Goal: Information Seeking & Learning: Understand process/instructions

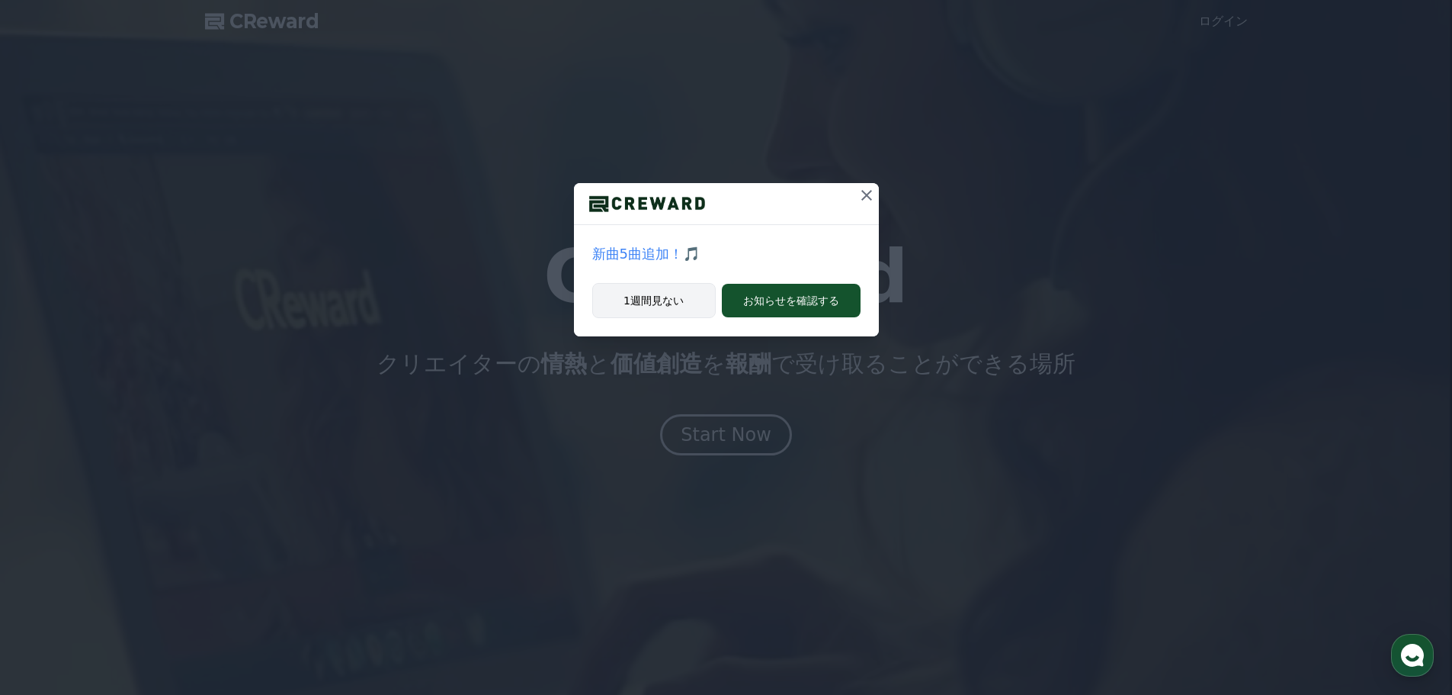
click at [652, 310] on button "1週間見ない" at bounding box center [654, 300] width 124 height 35
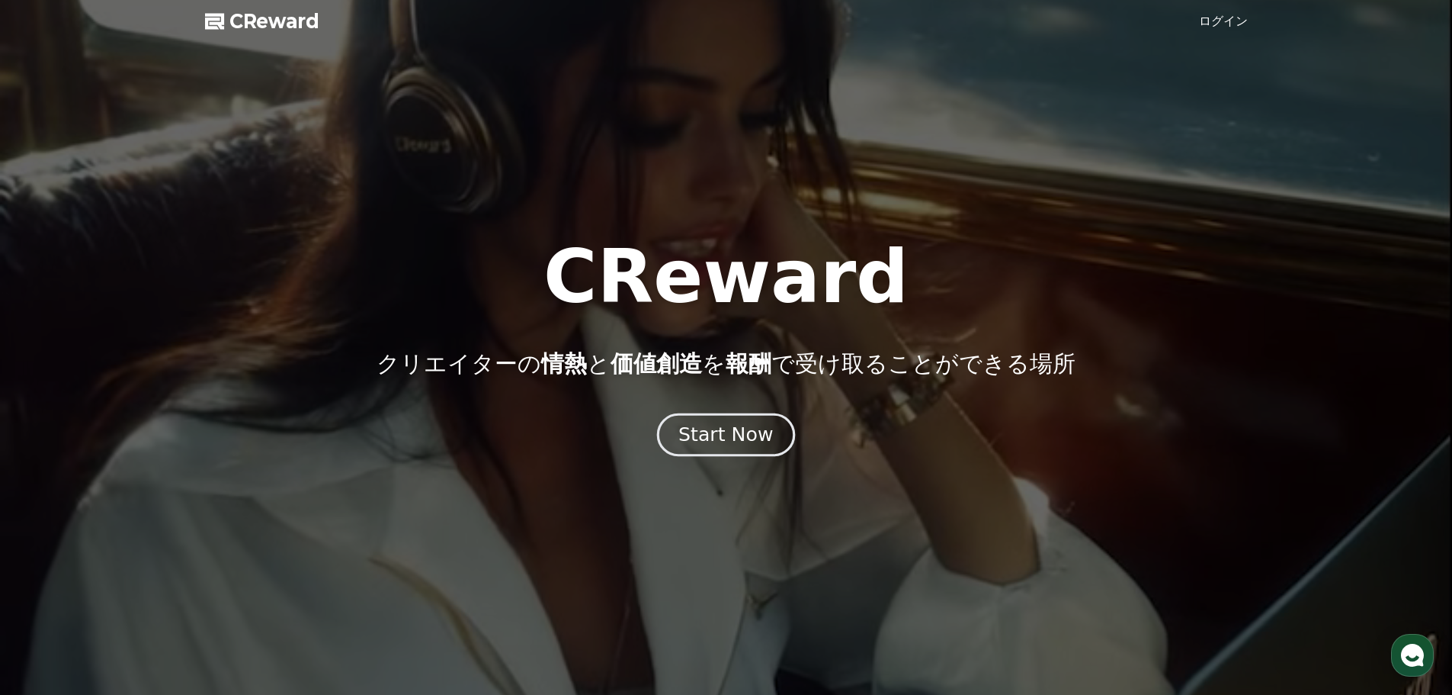
click at [721, 432] on div "Start Now" at bounding box center [726, 435] width 95 height 26
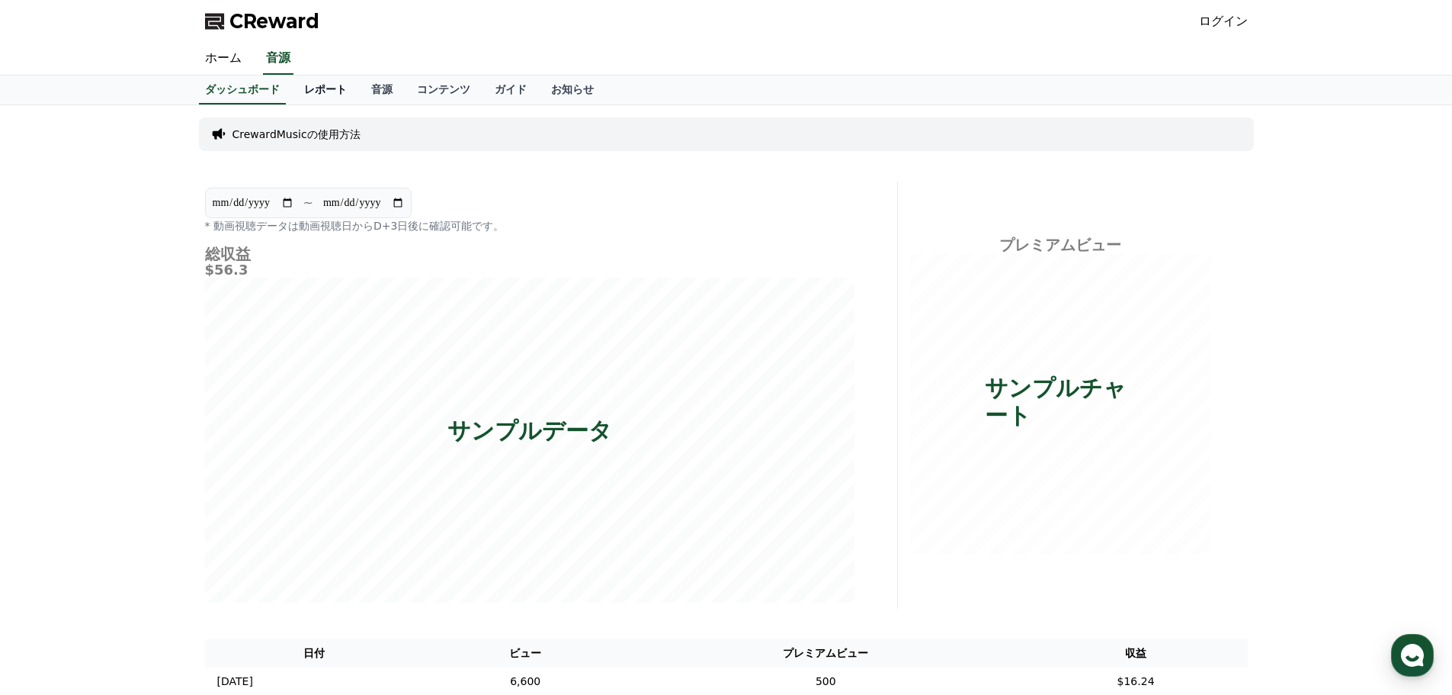
click at [305, 91] on link "レポート" at bounding box center [325, 89] width 67 height 29
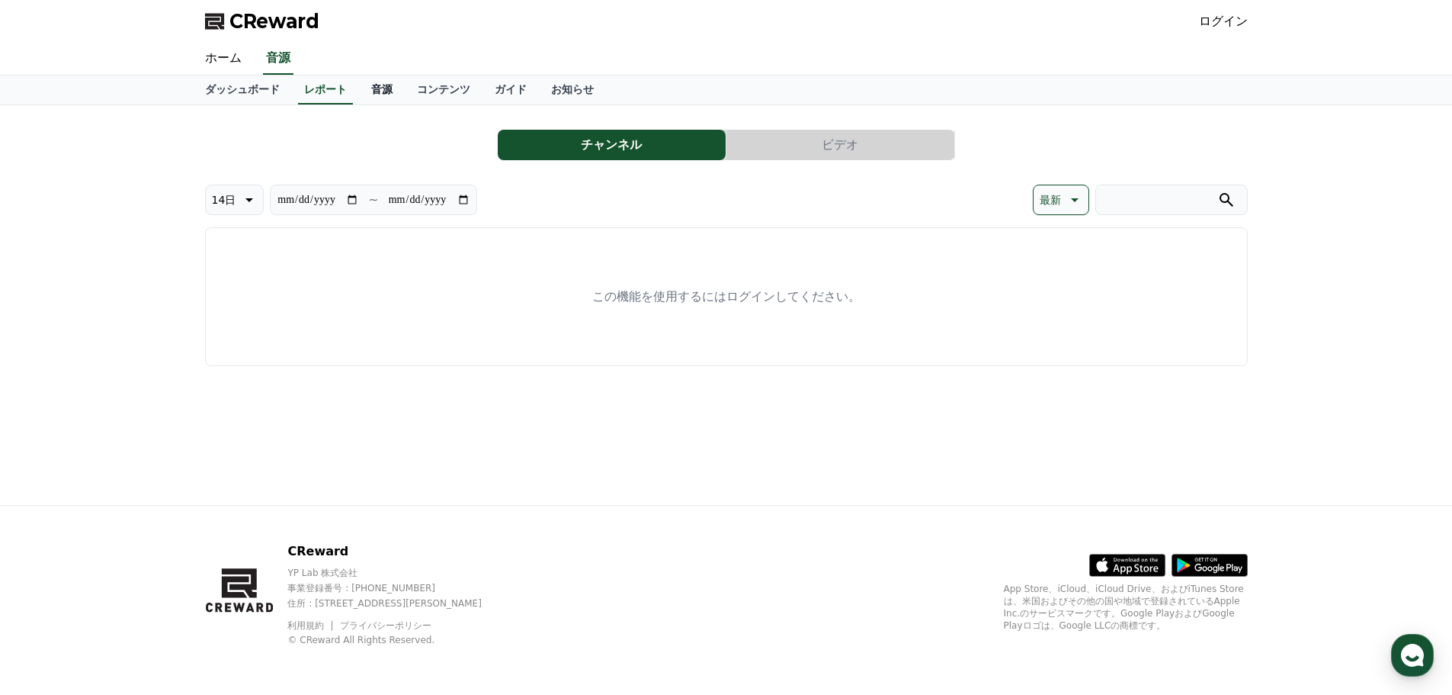
click at [359, 92] on link "音源" at bounding box center [382, 89] width 46 height 29
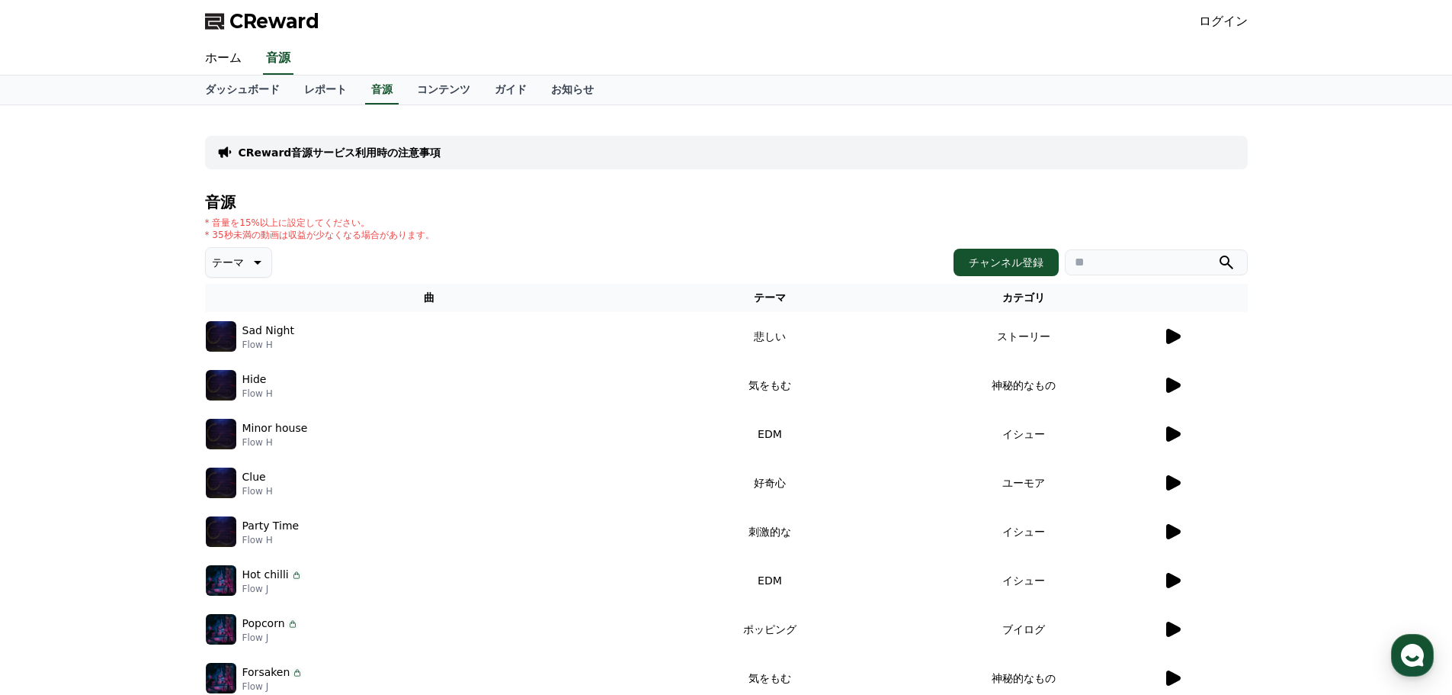
click at [1176, 332] on icon at bounding box center [1172, 336] width 18 height 18
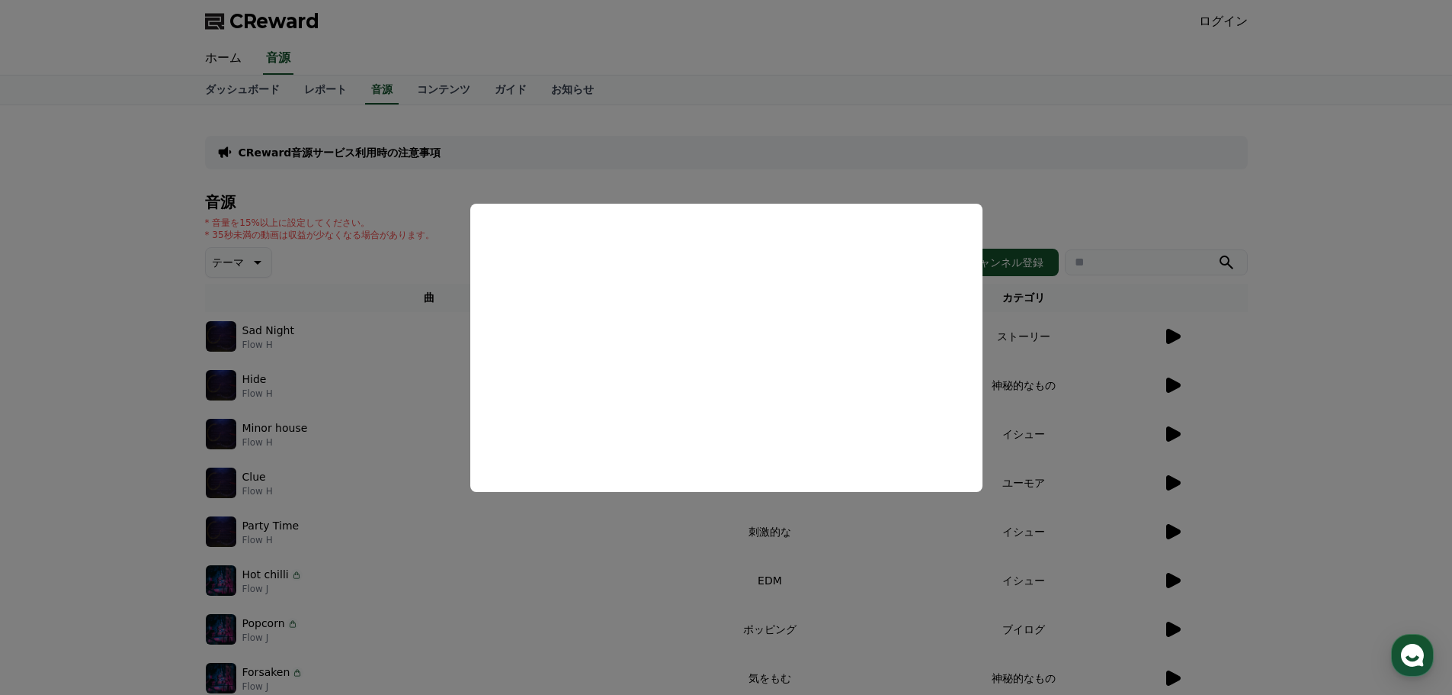
click at [115, 328] on button "close modal" at bounding box center [726, 347] width 1452 height 695
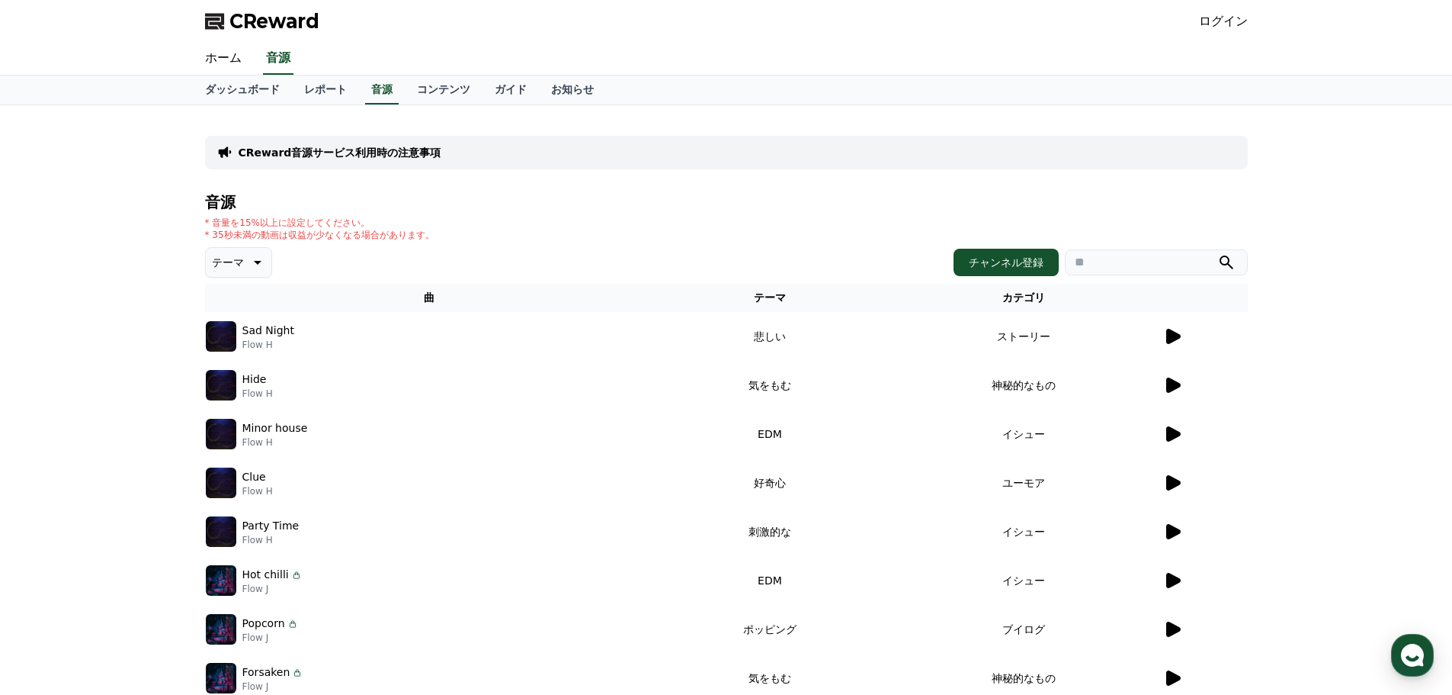
click at [1163, 385] on icon at bounding box center [1172, 385] width 18 height 18
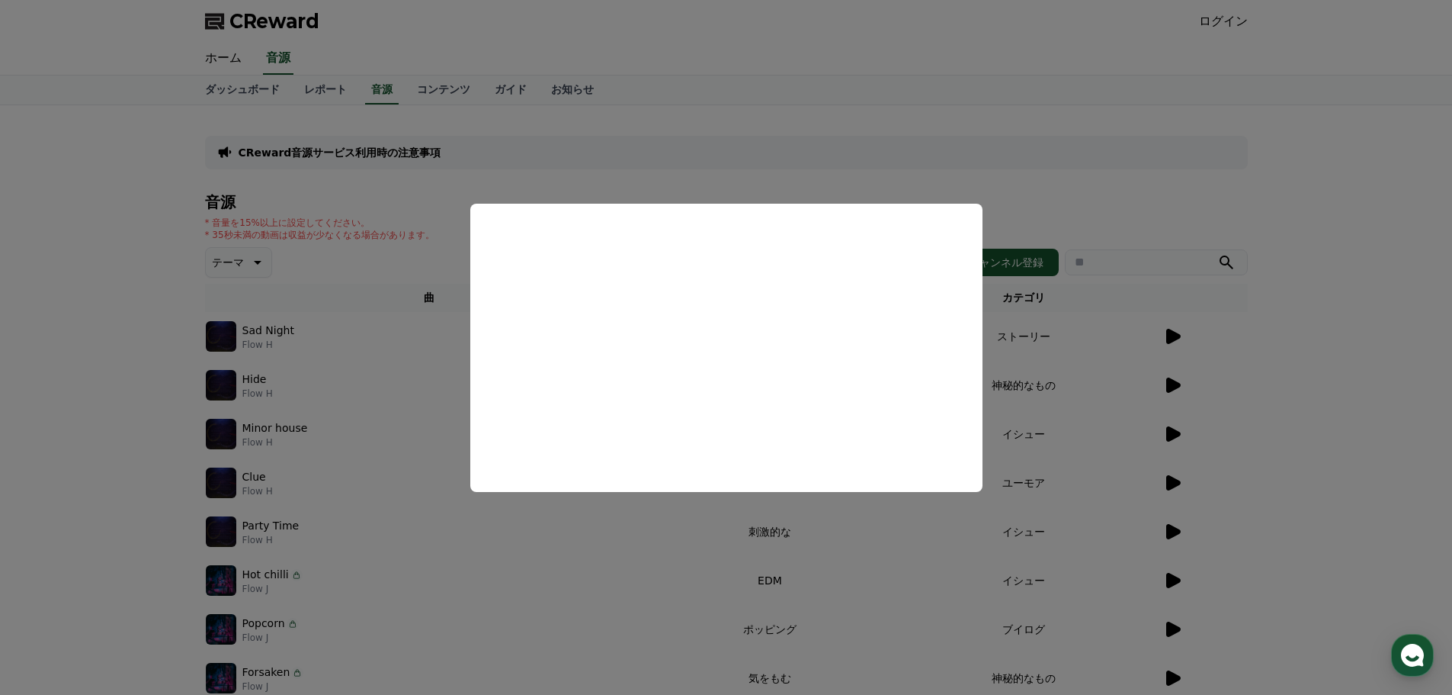
click at [1175, 480] on button "close modal" at bounding box center [726, 347] width 1452 height 695
click at [1175, 480] on icon at bounding box center [1174, 482] width 14 height 15
click at [1175, 480] on button "close modal" at bounding box center [726, 347] width 1452 height 695
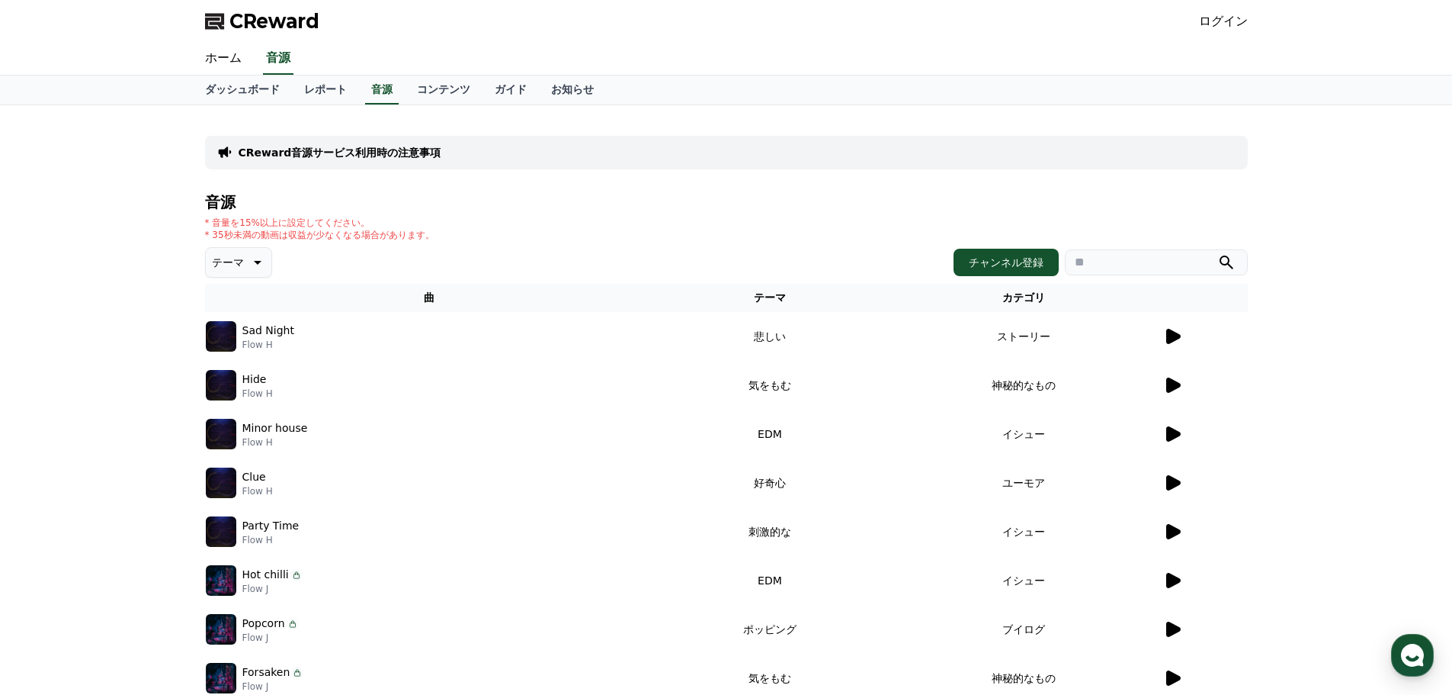
click at [1175, 480] on icon at bounding box center [1174, 482] width 14 height 15
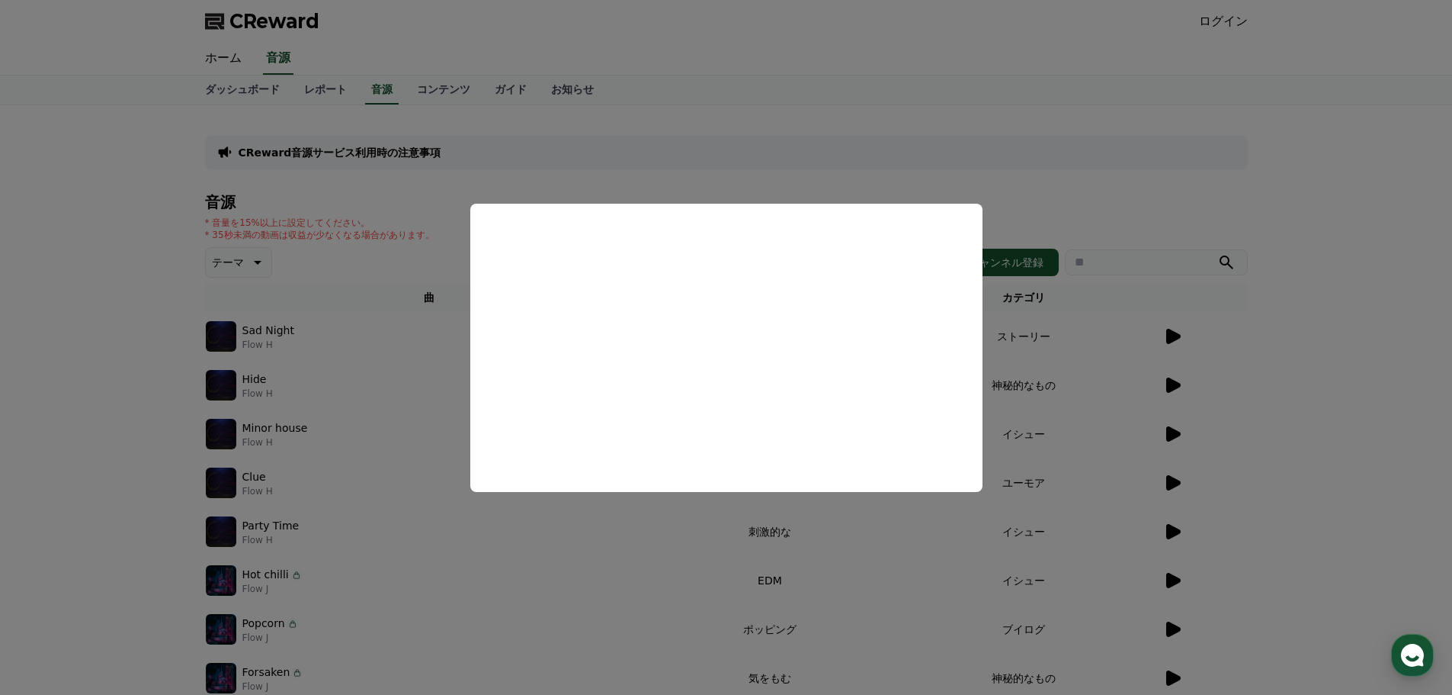
click at [1090, 563] on button "close modal" at bounding box center [726, 347] width 1452 height 695
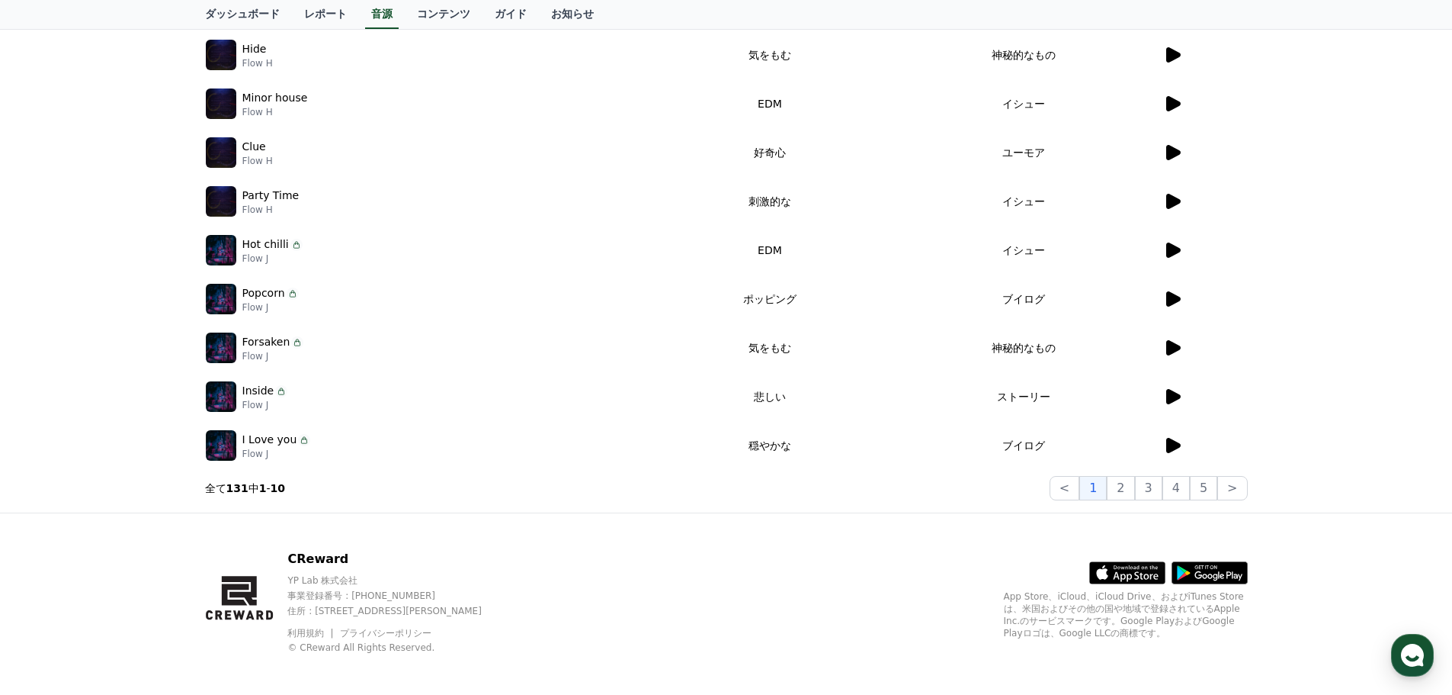
scroll to position [338, 0]
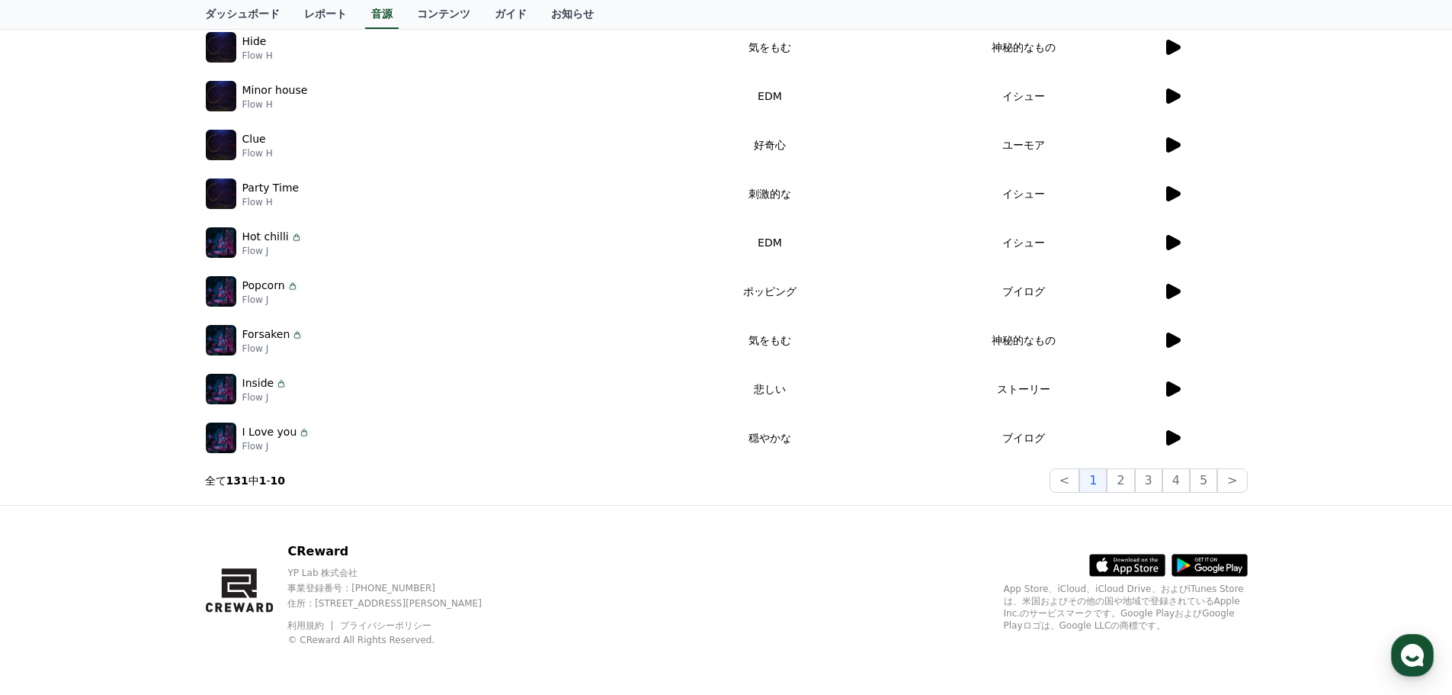
click at [1174, 438] on icon at bounding box center [1174, 437] width 14 height 15
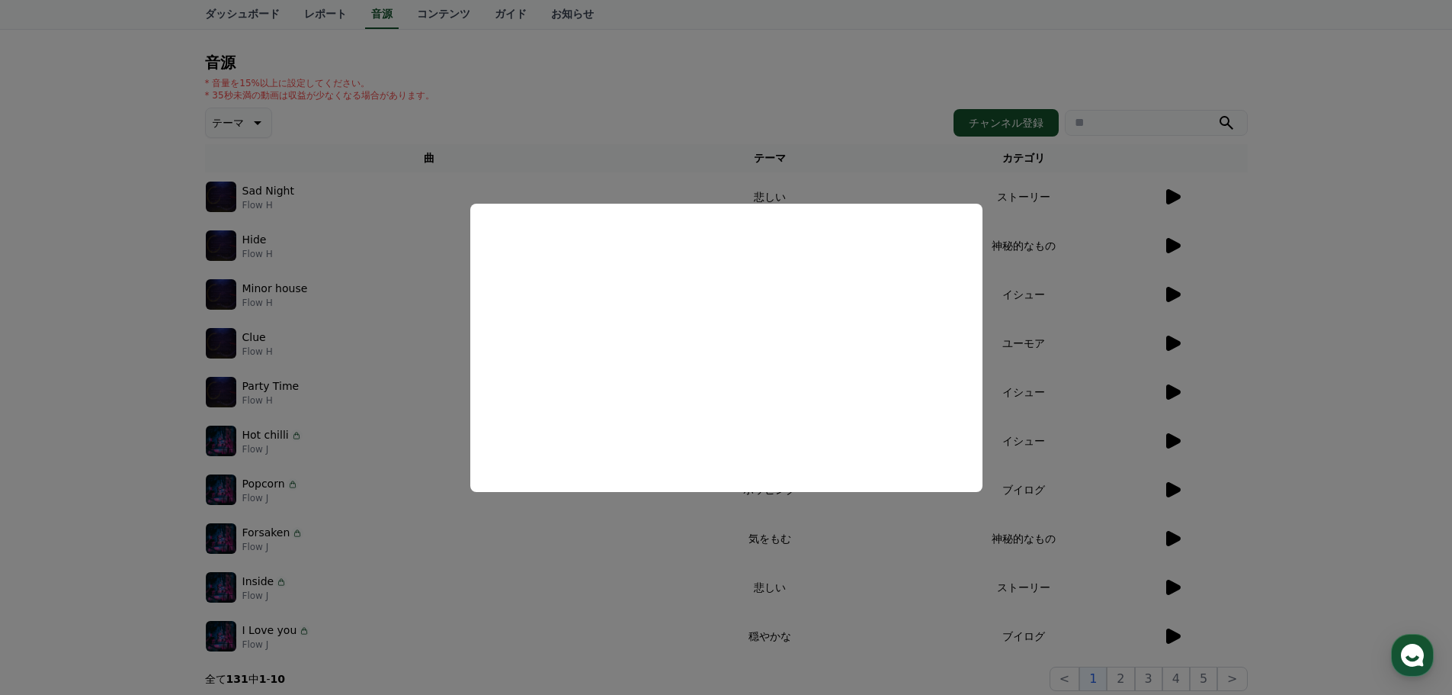
scroll to position [0, 0]
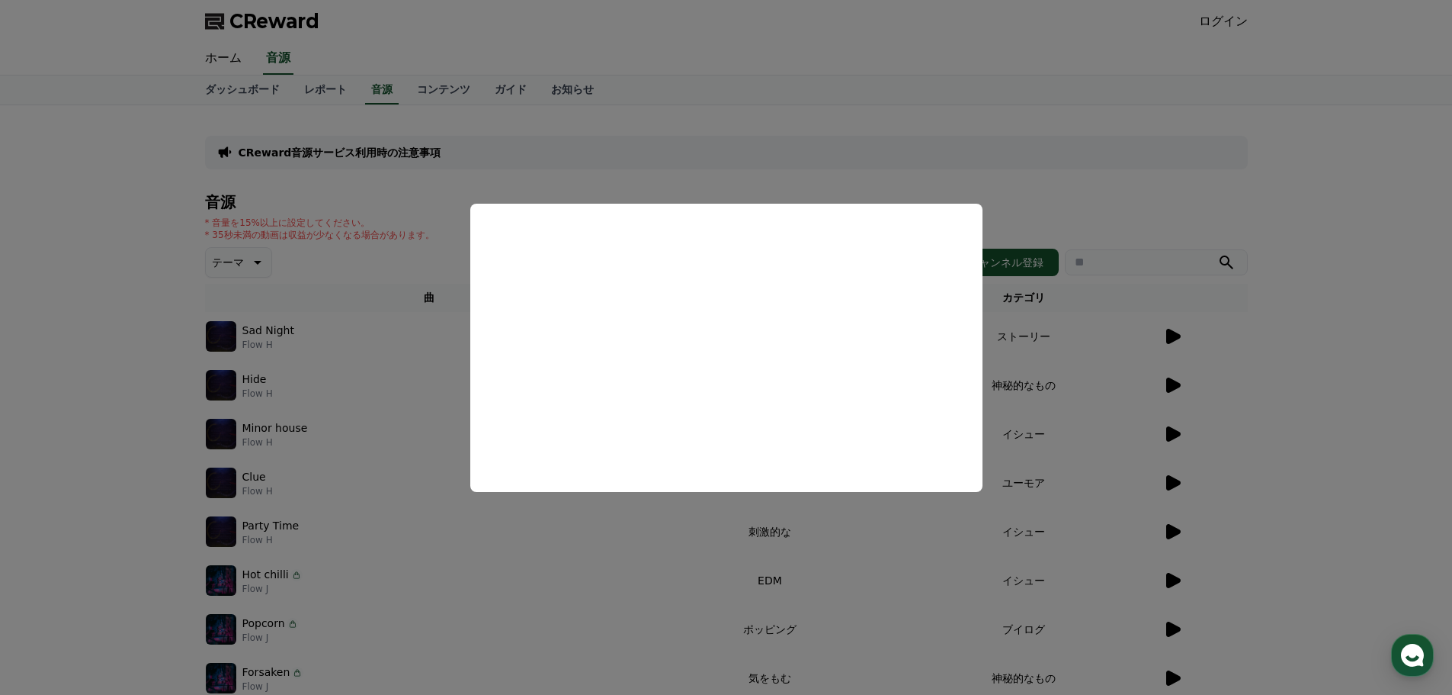
click at [132, 318] on button "close modal" at bounding box center [726, 347] width 1452 height 695
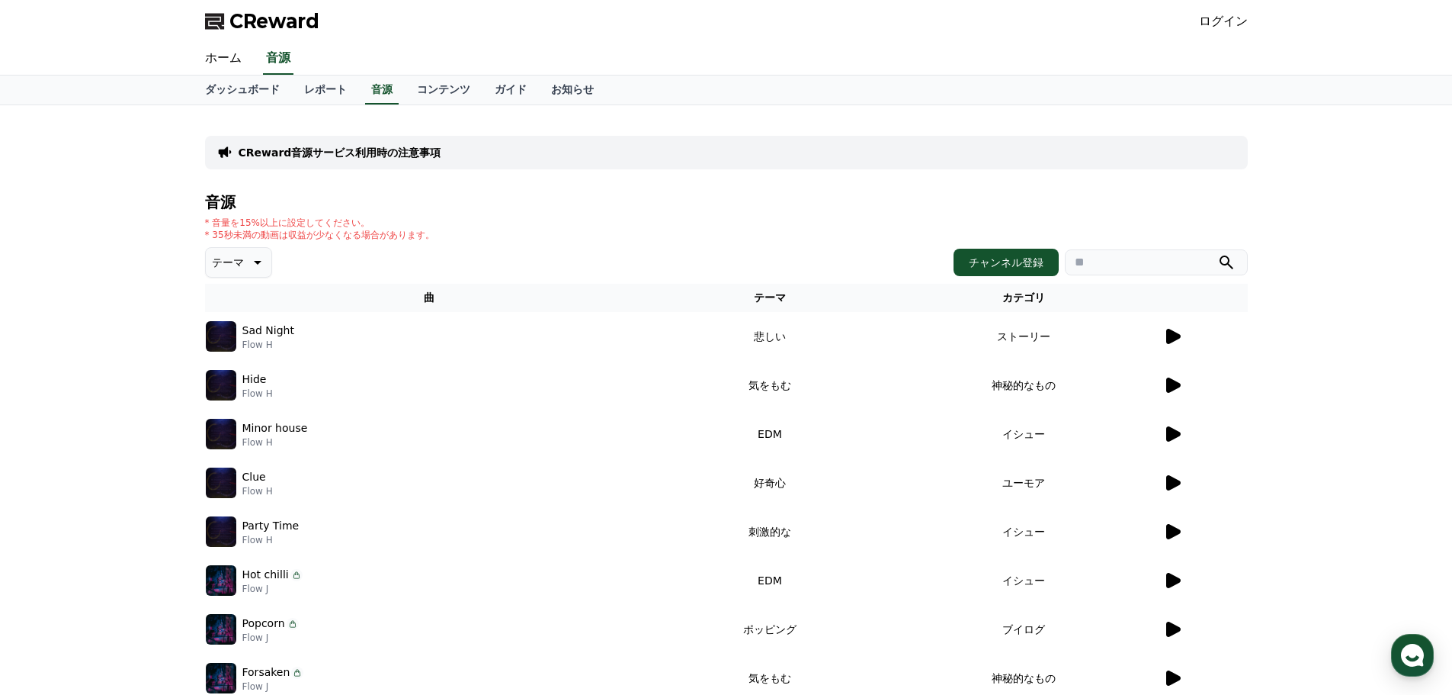
click at [1228, 12] on link "ログイン" at bounding box center [1223, 21] width 49 height 18
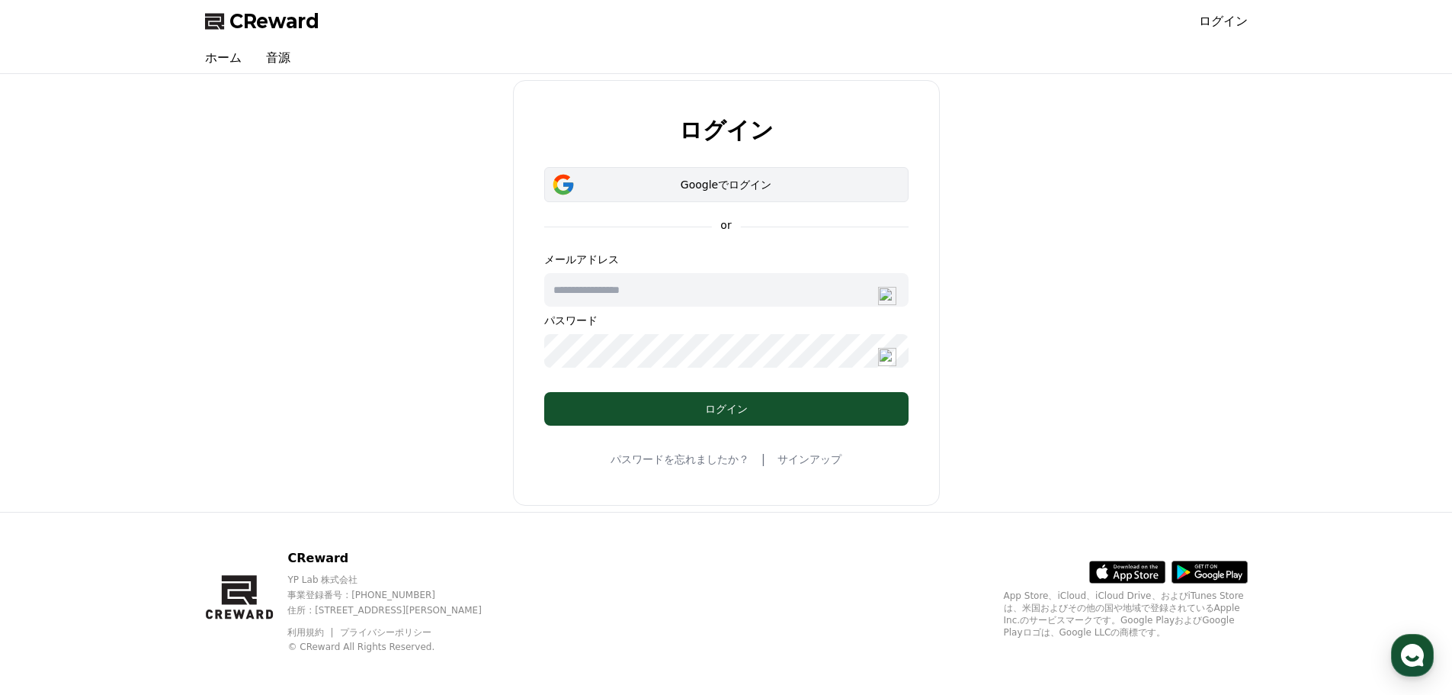
click at [626, 178] on div "Googleでログイン" at bounding box center [726, 184] width 320 height 15
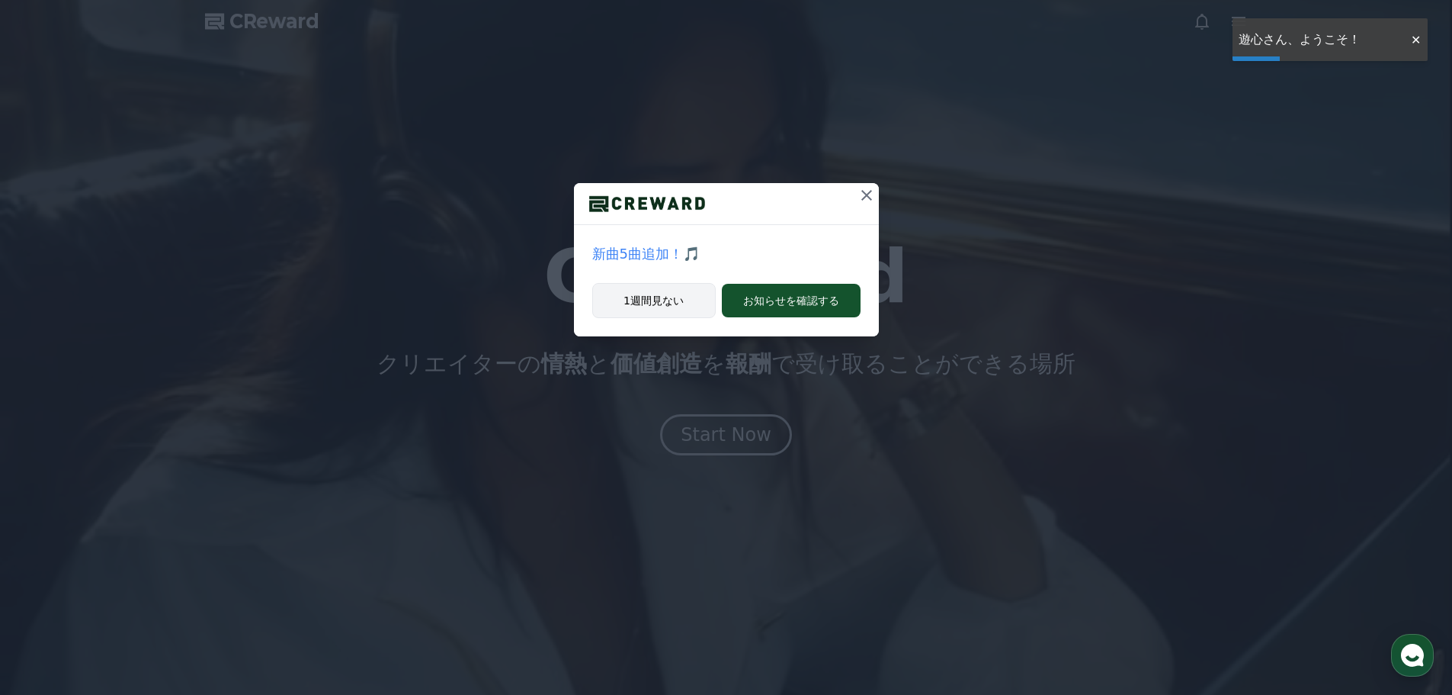
click at [660, 301] on button "1週間見ない" at bounding box center [654, 300] width 124 height 35
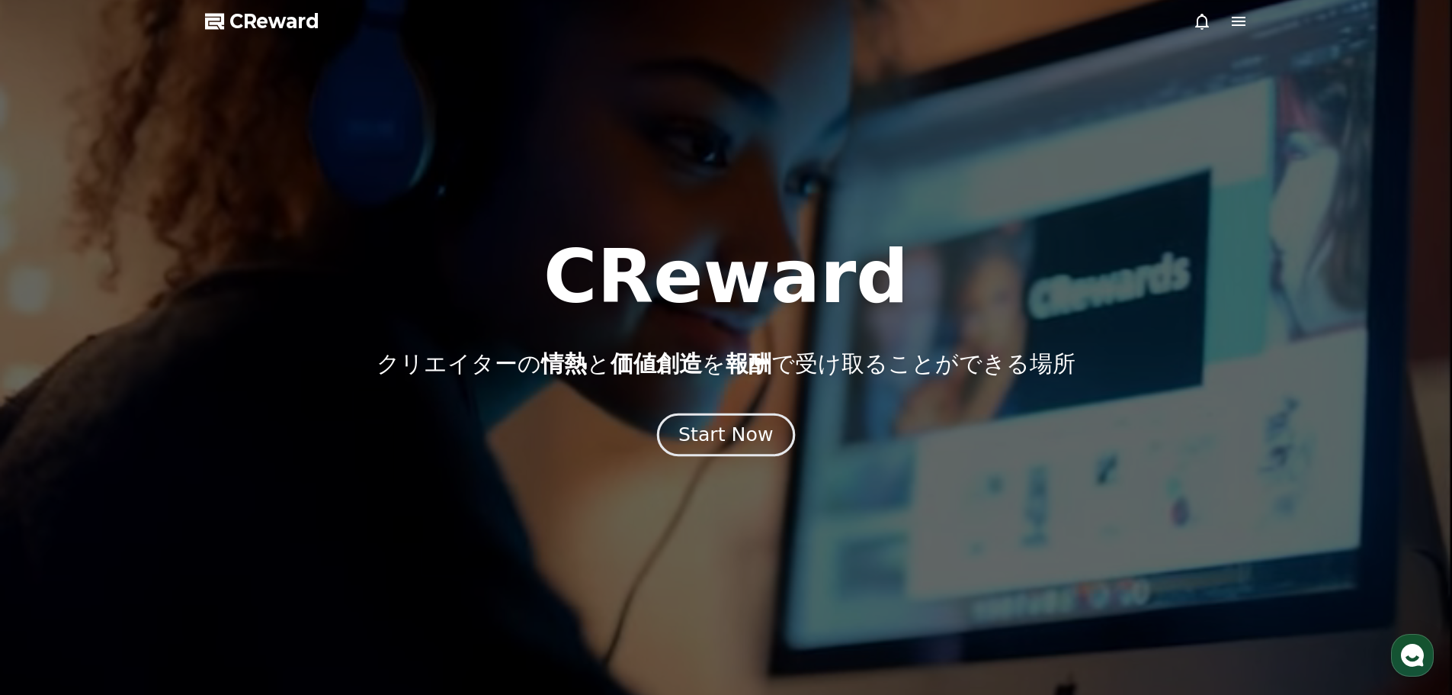
click at [717, 423] on div "Start Now" at bounding box center [726, 435] width 95 height 26
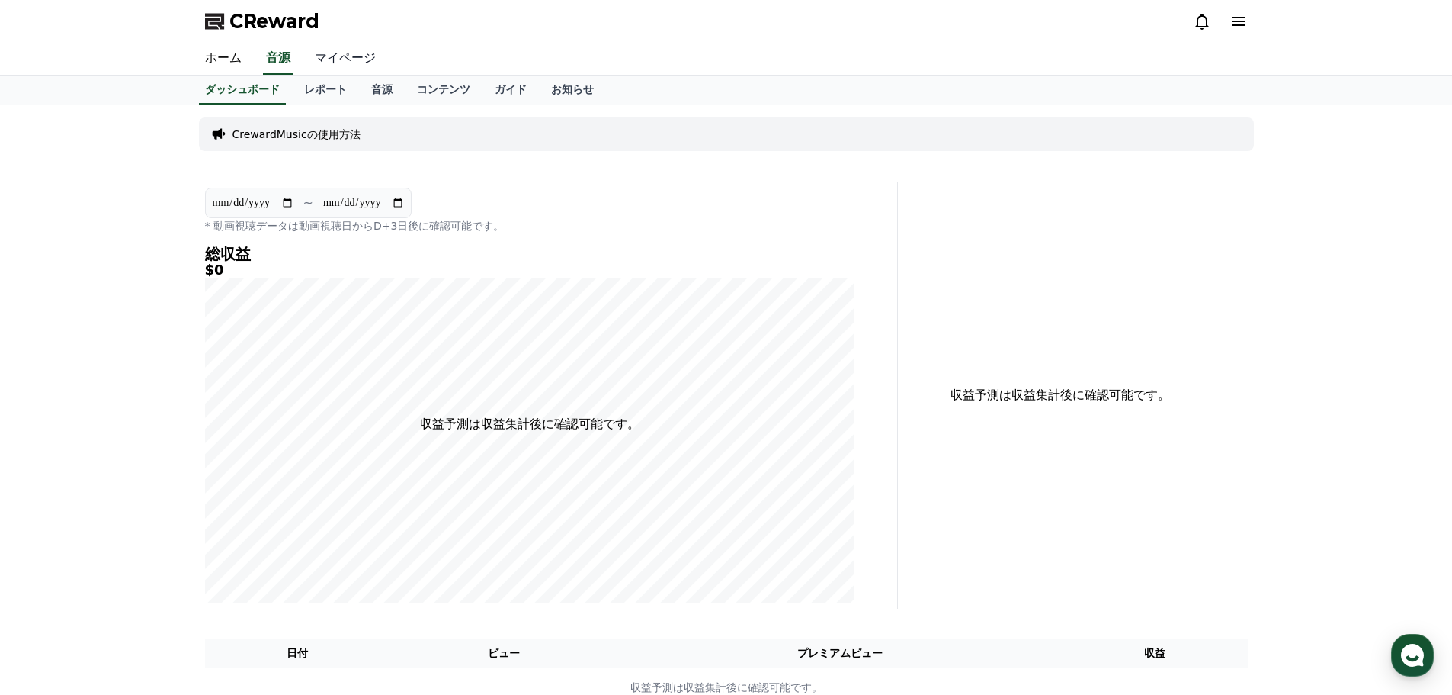
click at [338, 63] on link "マイページ" at bounding box center [345, 59] width 85 height 32
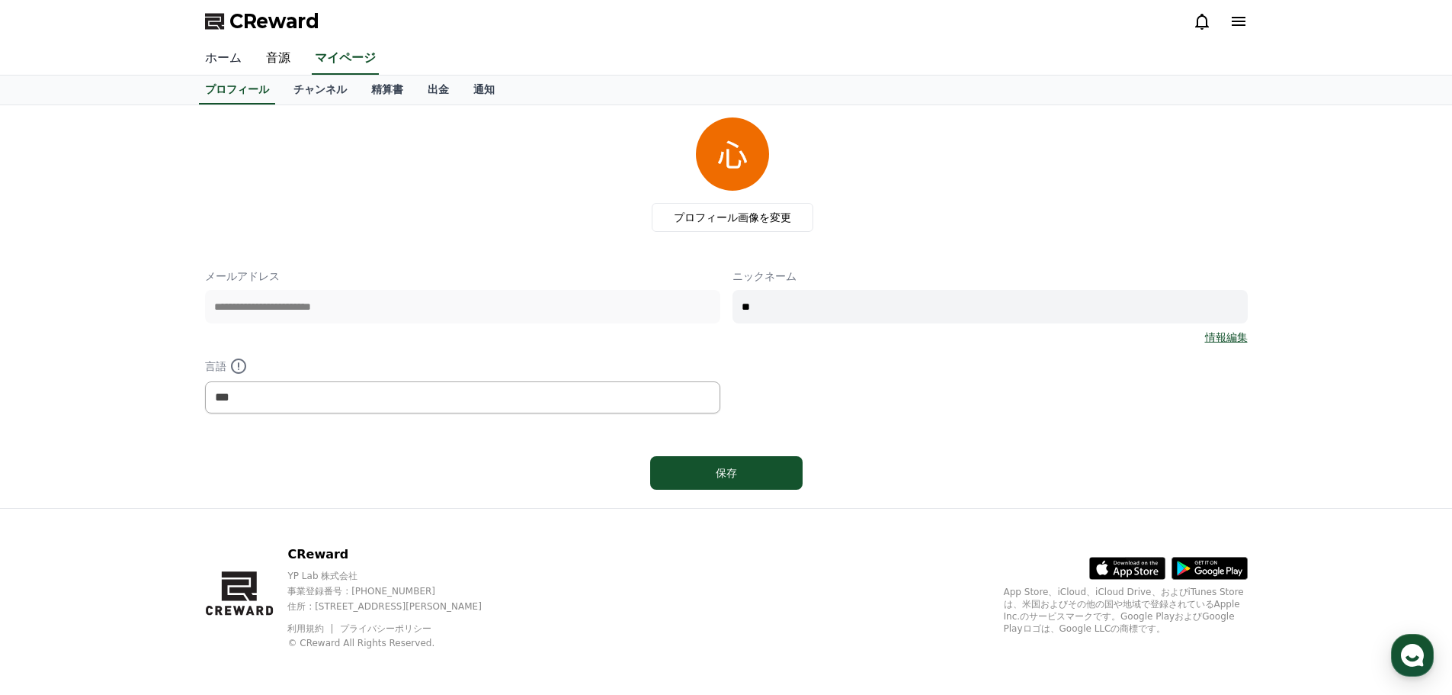
click at [217, 63] on link "ホーム" at bounding box center [223, 59] width 61 height 32
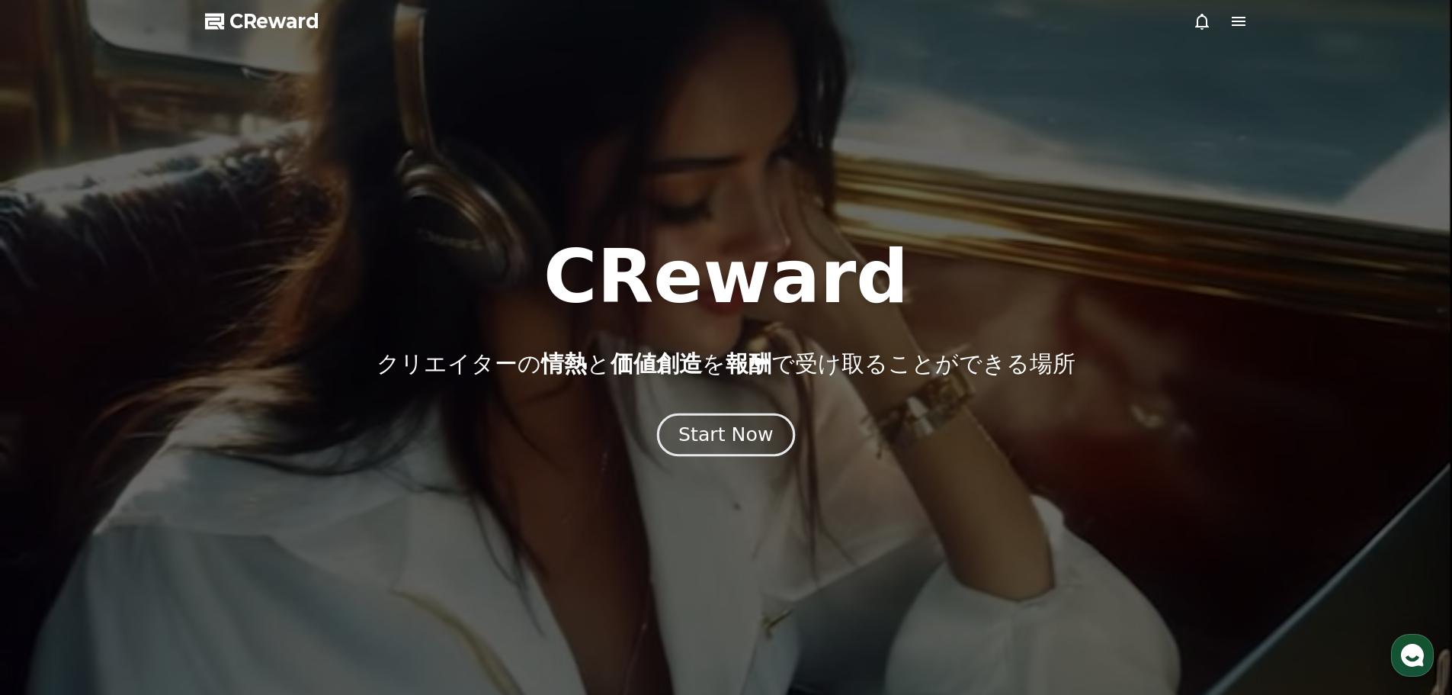
click at [730, 425] on div "Start Now" at bounding box center [726, 435] width 95 height 26
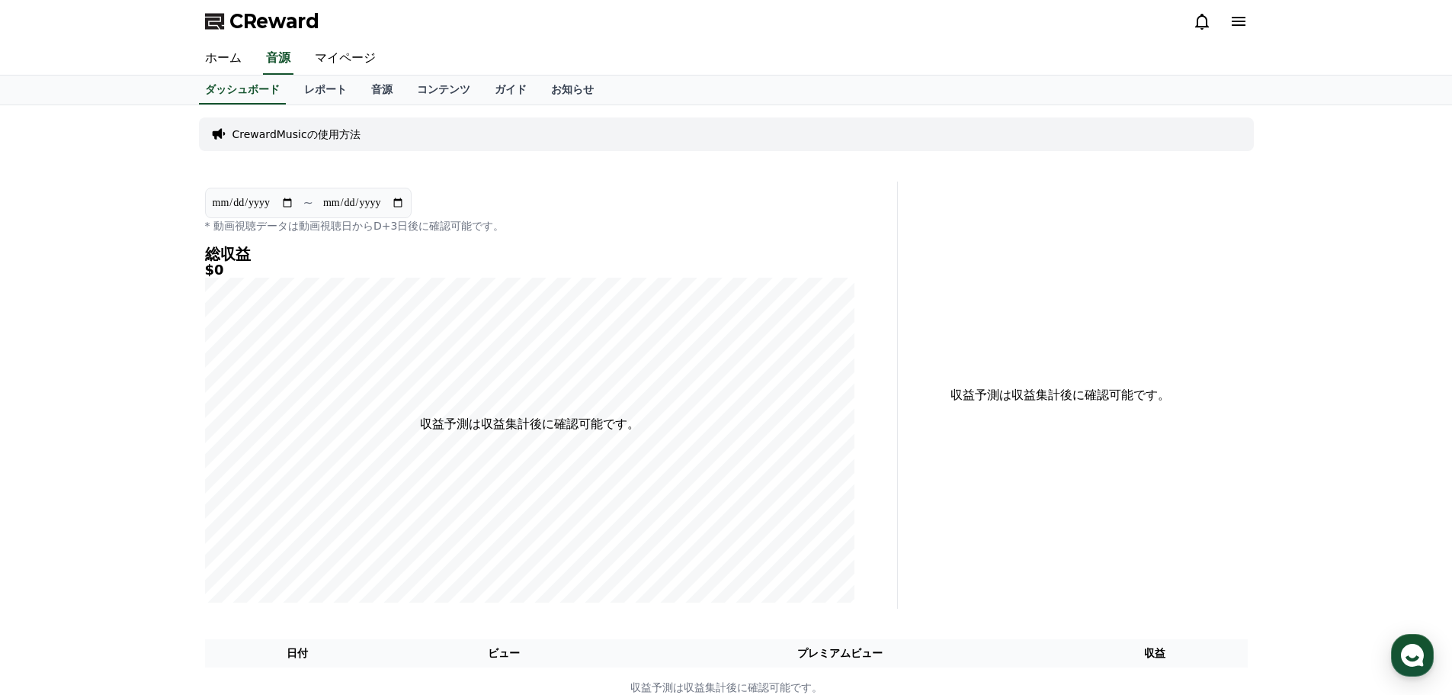
click at [323, 132] on p "CrewardMusicの使用方法" at bounding box center [297, 134] width 128 height 15
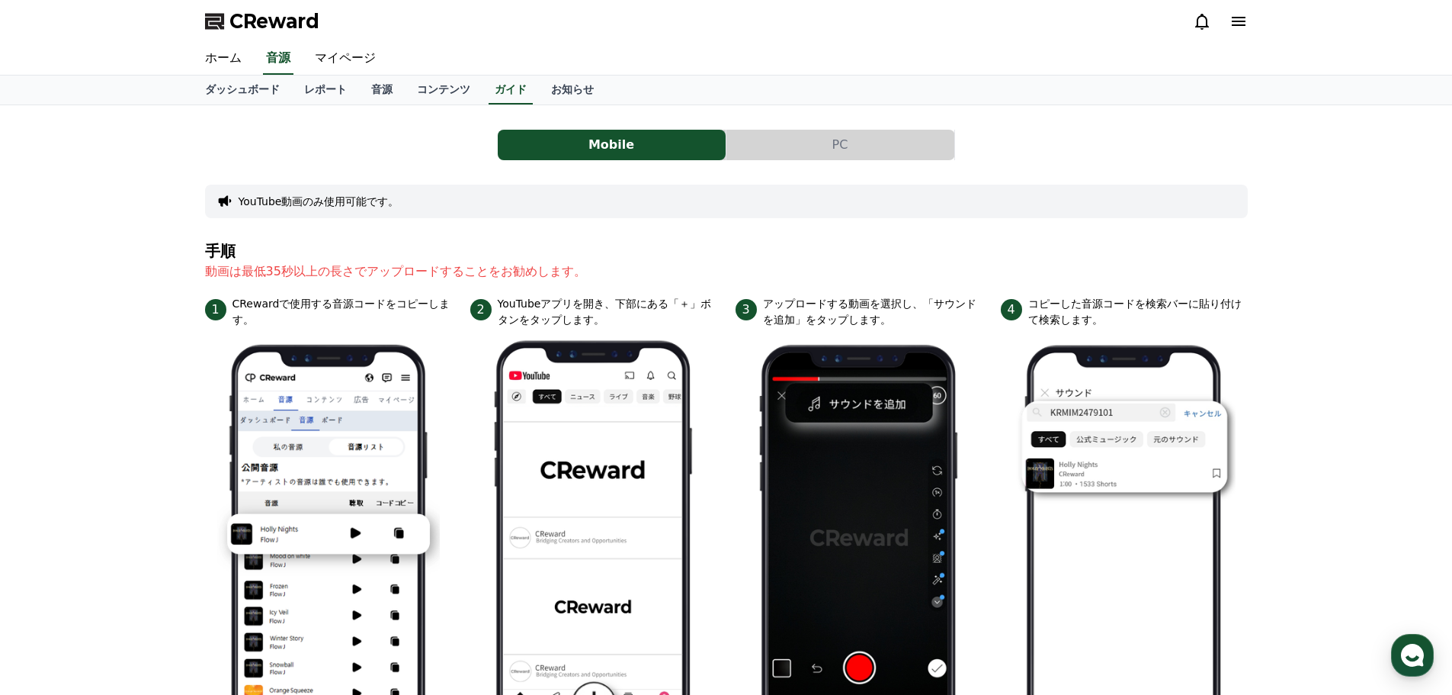
click at [815, 152] on button "PC" at bounding box center [841, 145] width 228 height 30
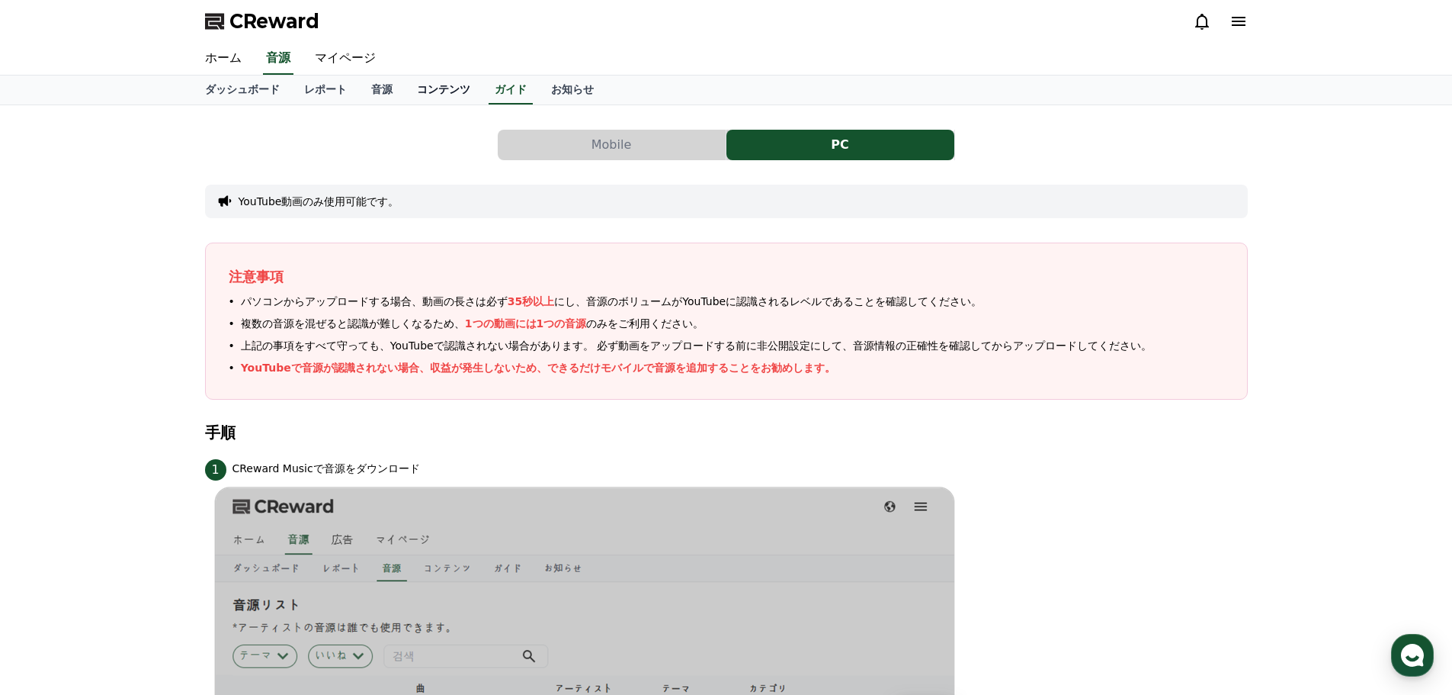
click at [407, 88] on link "コンテンツ" at bounding box center [444, 89] width 78 height 29
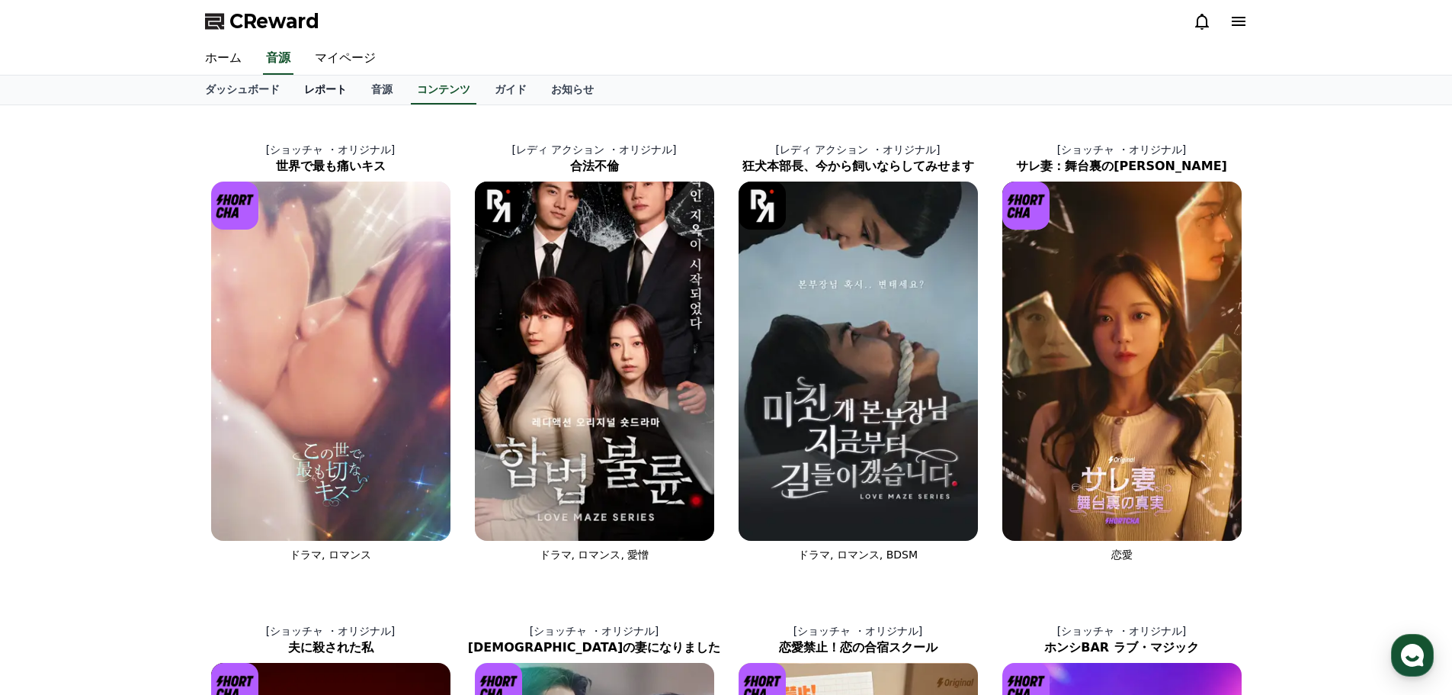
click at [300, 91] on link "レポート" at bounding box center [325, 89] width 67 height 29
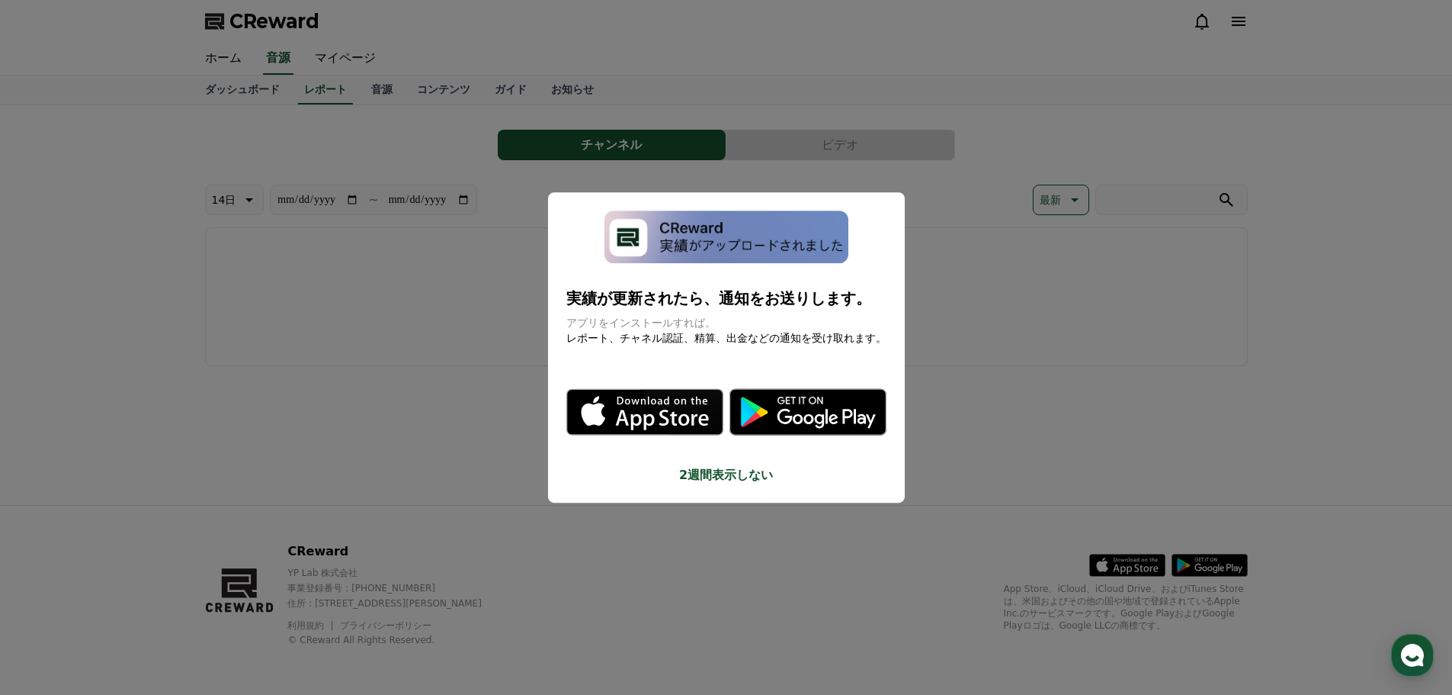
click at [240, 85] on button "close modal" at bounding box center [726, 347] width 1452 height 695
click at [240, 85] on link "ダッシュボード" at bounding box center [242, 89] width 99 height 29
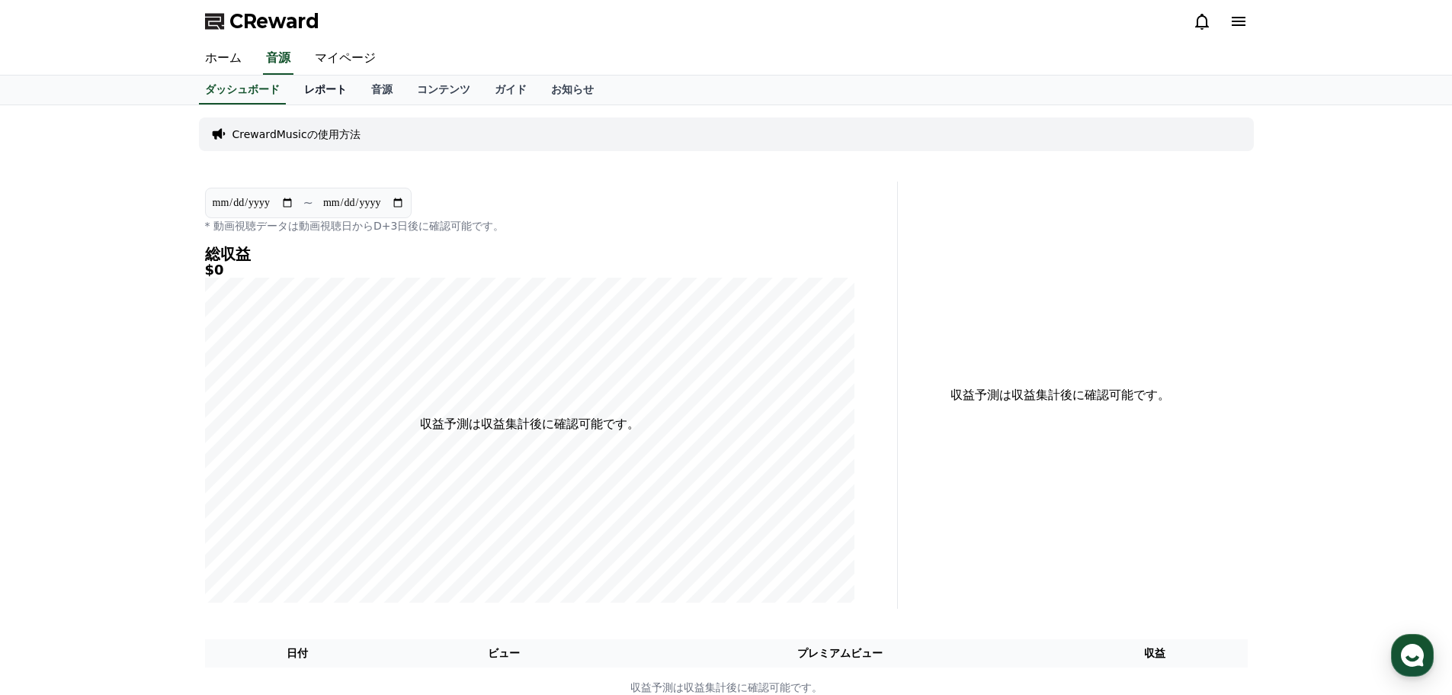
click at [297, 89] on link "レポート" at bounding box center [325, 89] width 67 height 29
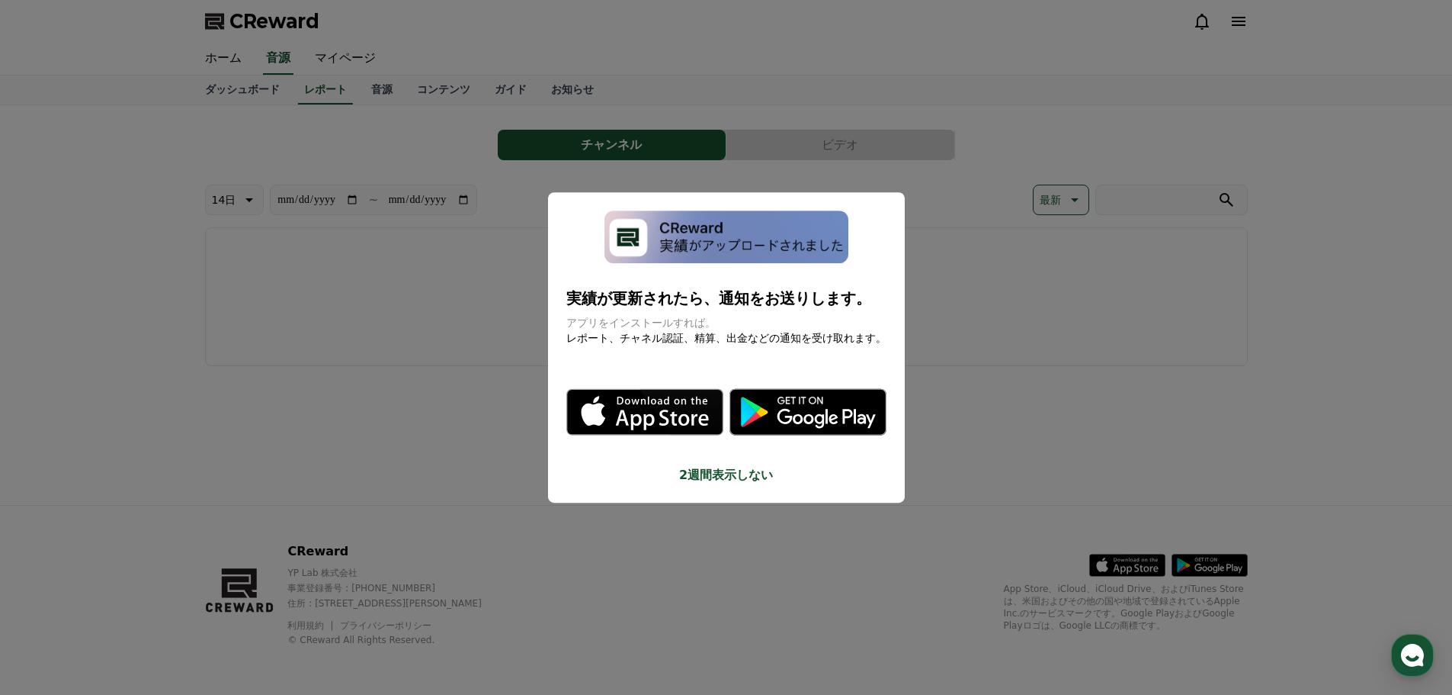
click at [357, 86] on button "close modal" at bounding box center [726, 347] width 1452 height 695
click at [359, 86] on link "音源" at bounding box center [382, 89] width 46 height 29
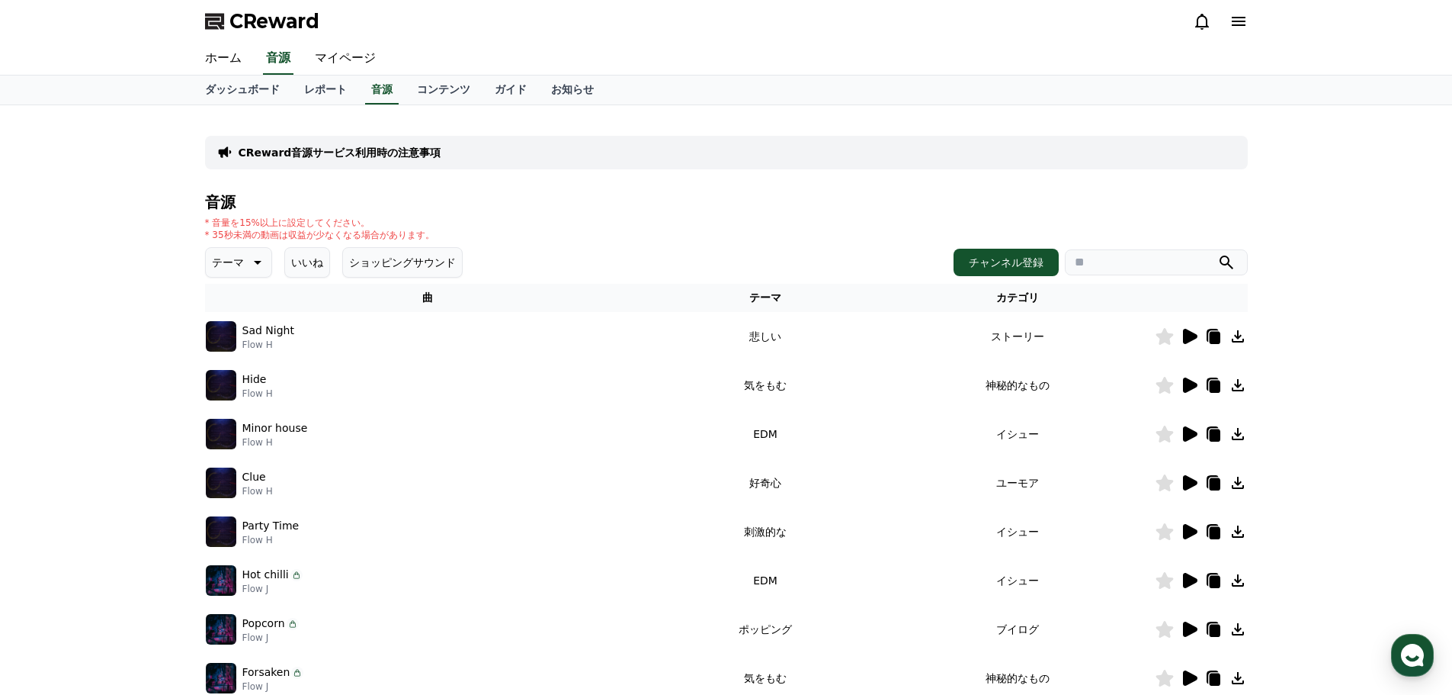
click at [366, 160] on div "CReward音源サービス利用時の注意事項" at bounding box center [726, 153] width 1043 height 34
click at [366, 156] on p "CReward音源サービス利用時の注意事項" at bounding box center [340, 152] width 203 height 15
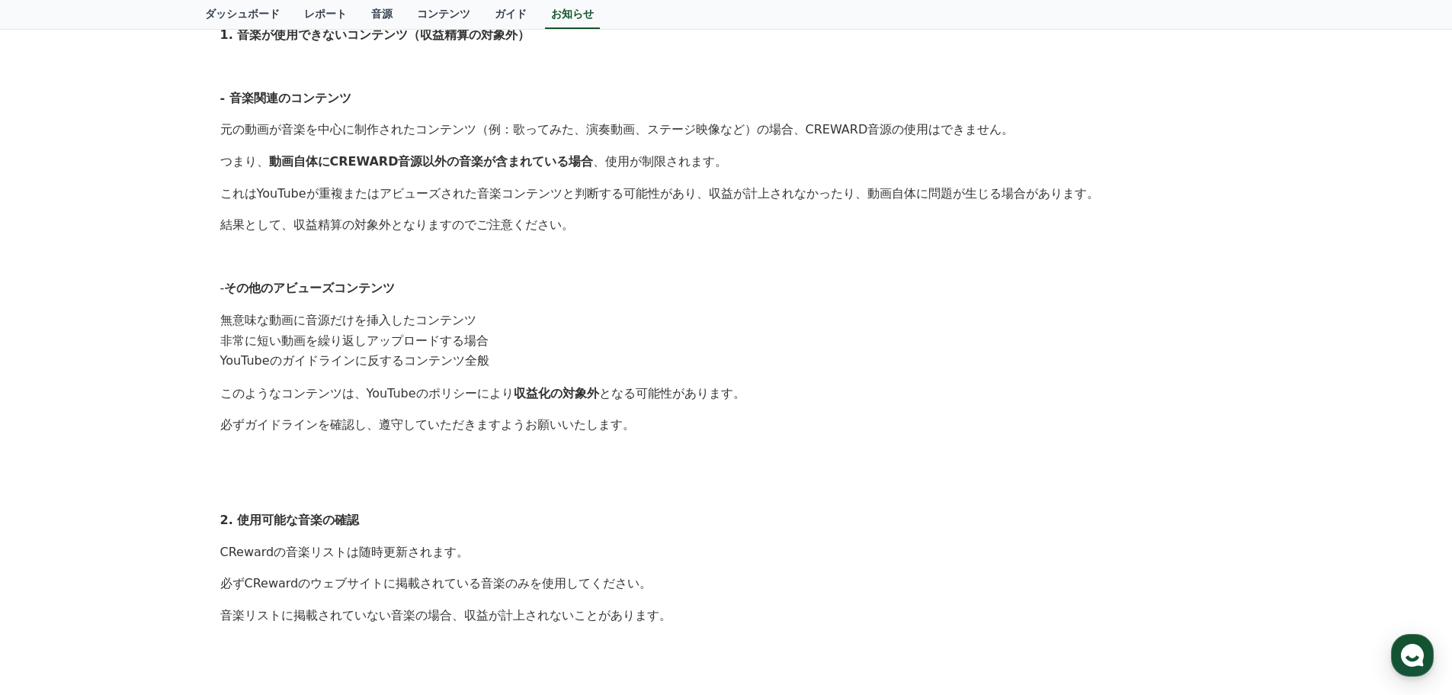
scroll to position [3, 0]
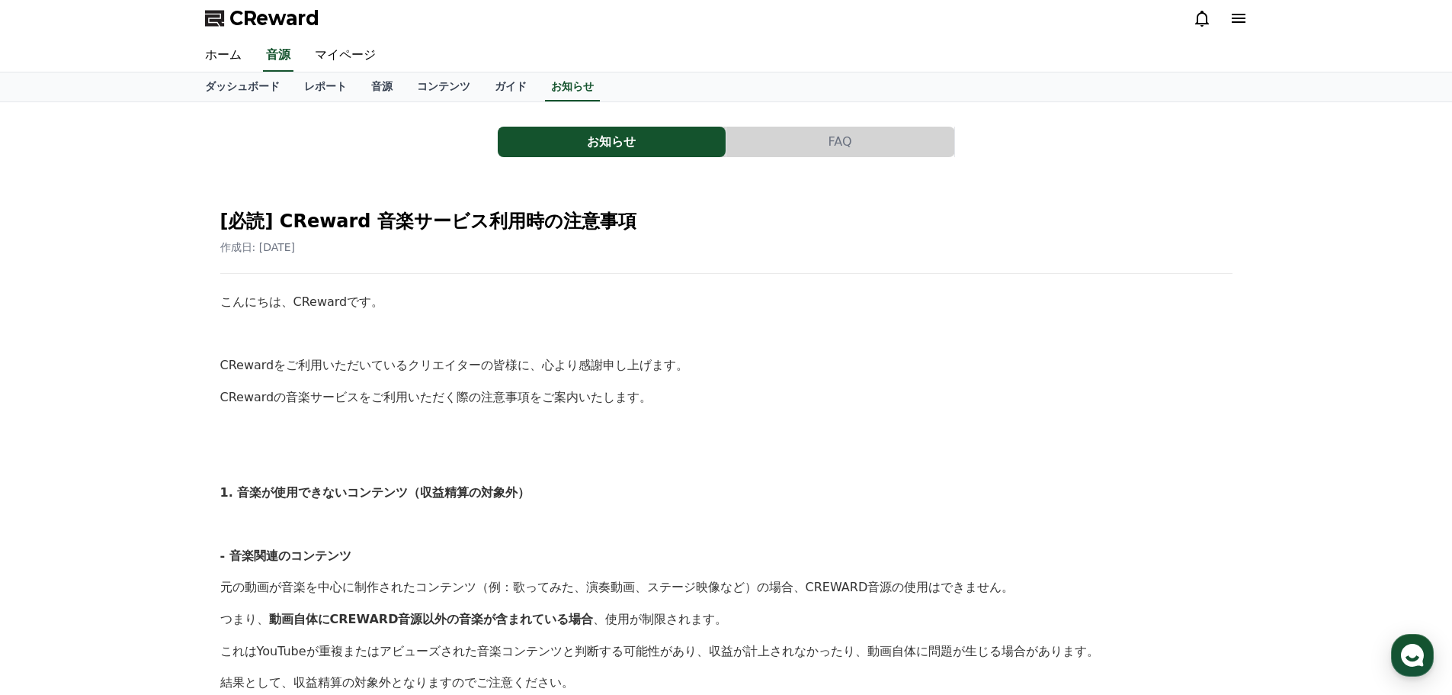
click at [784, 138] on button "FAQ" at bounding box center [841, 142] width 228 height 30
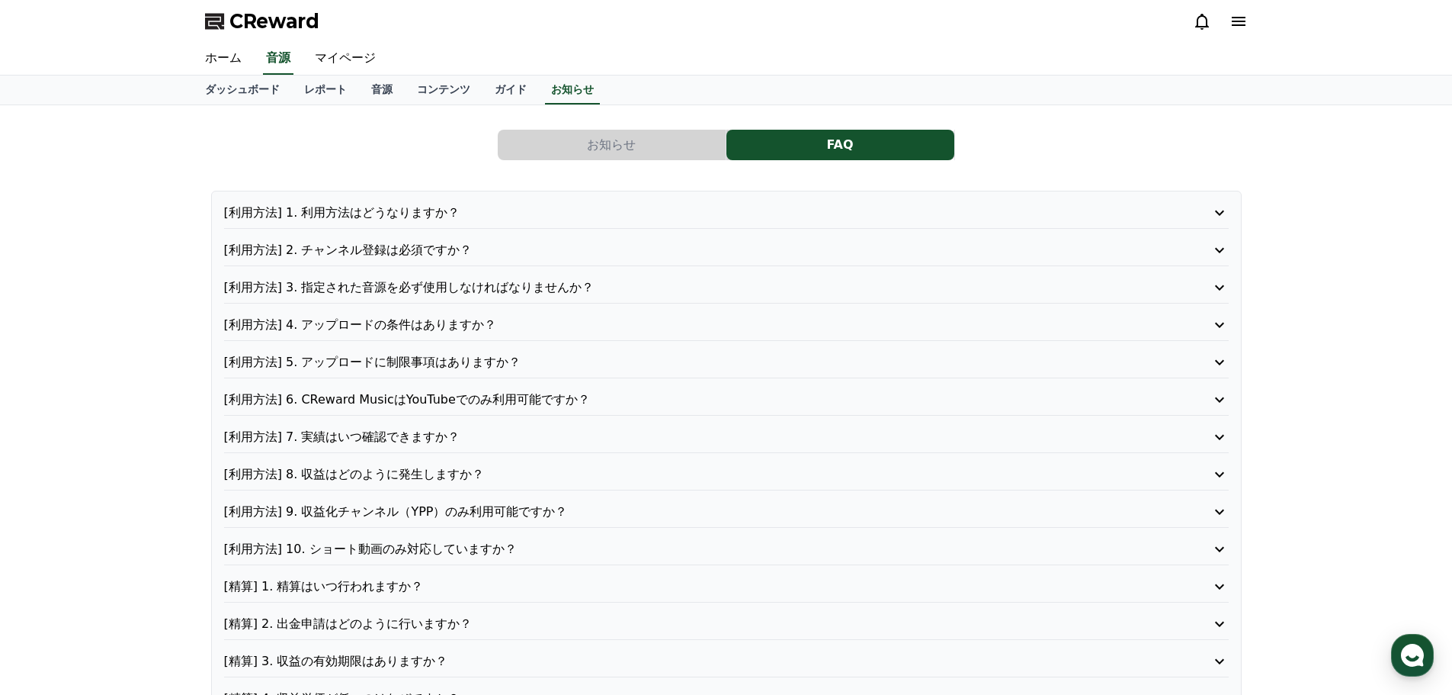
click at [431, 404] on p "[利用方法] 6. CReward MusicはYouTubeでのみ利用可能ですか？" at bounding box center [686, 399] width 925 height 18
